Goal: Complete application form

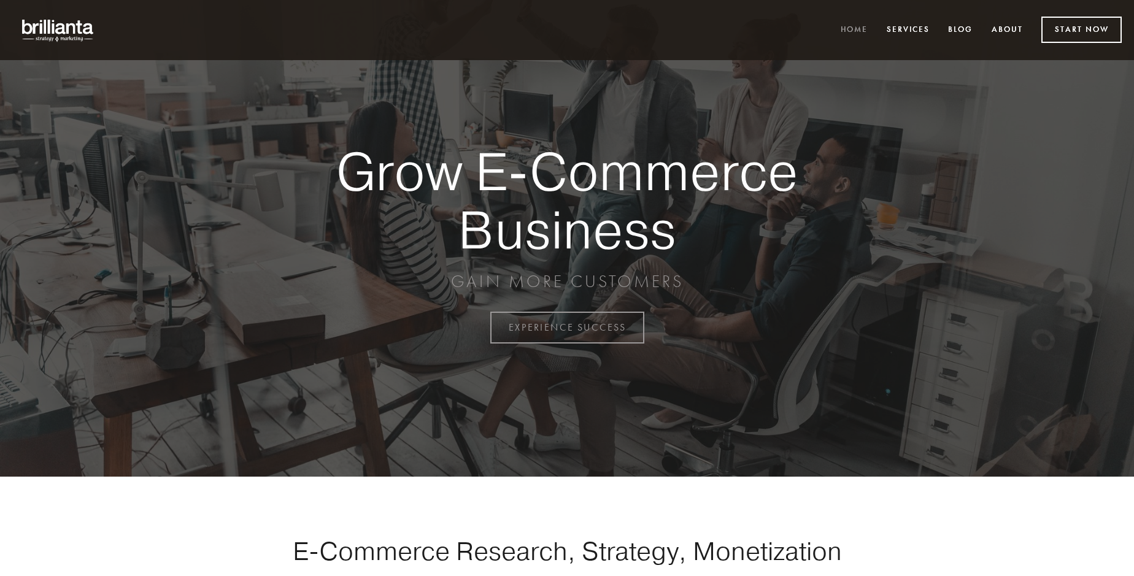
scroll to position [3217, 0]
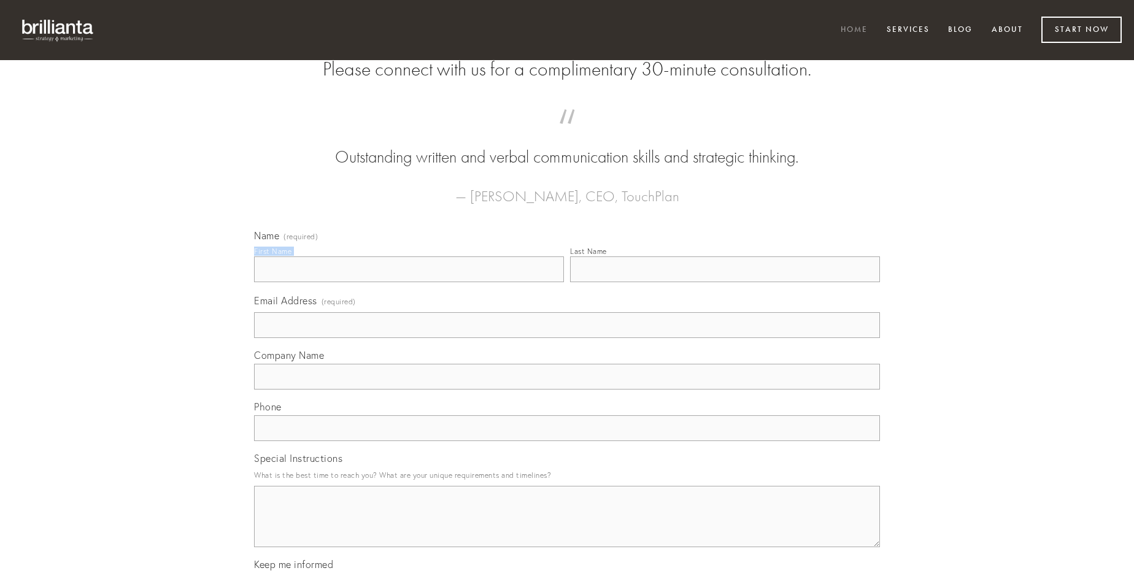
type input "[PERSON_NAME]"
click at [725, 282] on input "Last Name" at bounding box center [725, 270] width 310 height 26
type input "[PERSON_NAME]"
click at [567, 338] on input "Email Address (required)" at bounding box center [567, 325] width 626 height 26
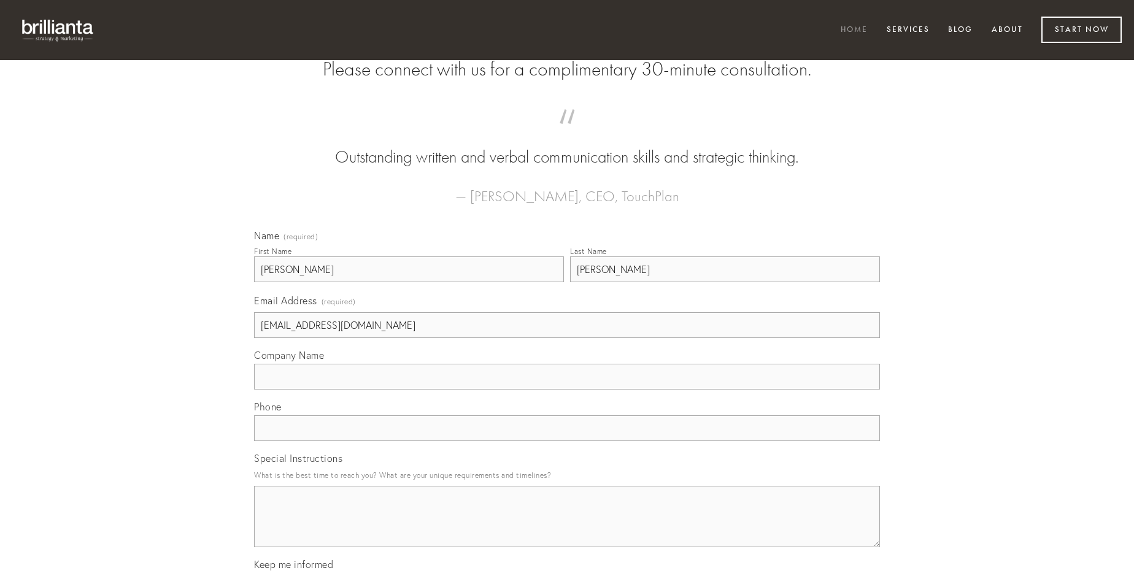
type input "[EMAIL_ADDRESS][DOMAIN_NAME]"
click at [567, 390] on input "Company Name" at bounding box center [567, 377] width 626 height 26
type input "ipsum"
click at [567, 441] on input "text" at bounding box center [567, 429] width 626 height 26
click at [567, 528] on textarea "Special Instructions" at bounding box center [567, 516] width 626 height 61
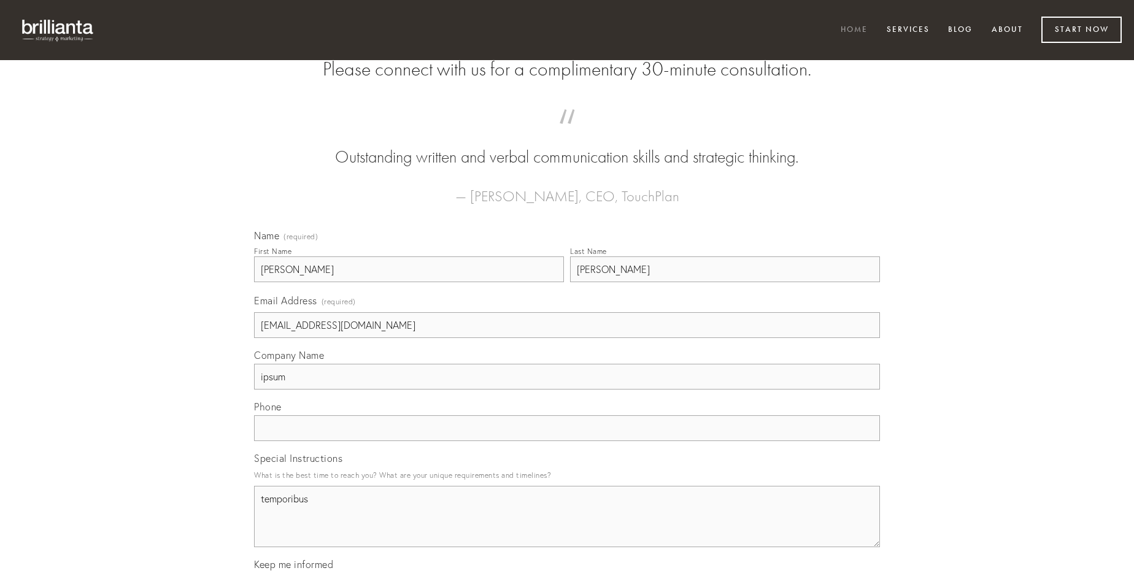
type textarea "temporibus"
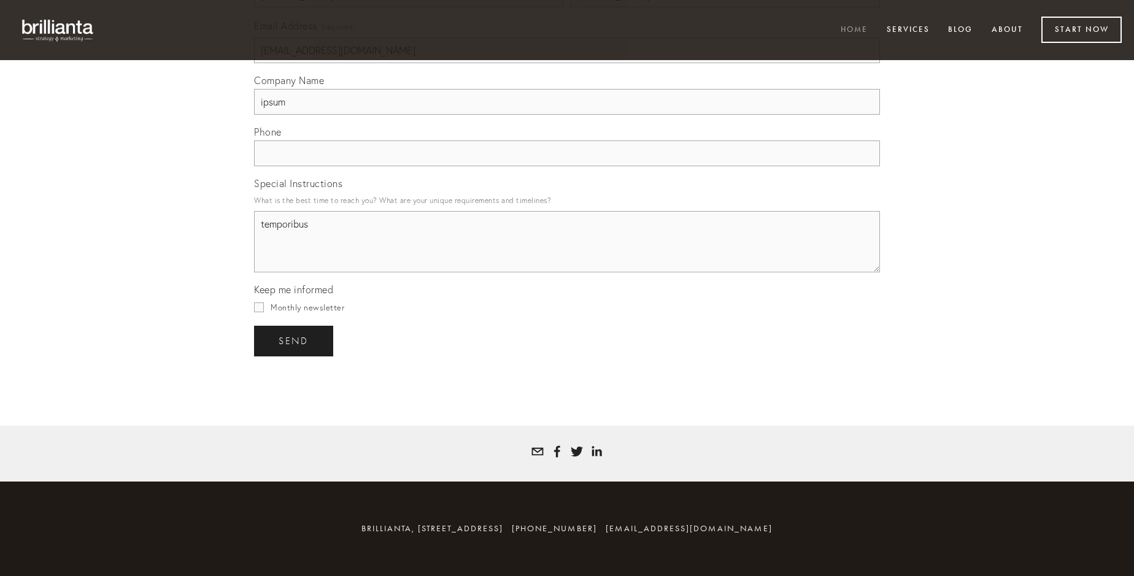
click at [295, 341] on span "send" at bounding box center [294, 341] width 30 height 11
